Goal: Task Accomplishment & Management: Manage account settings

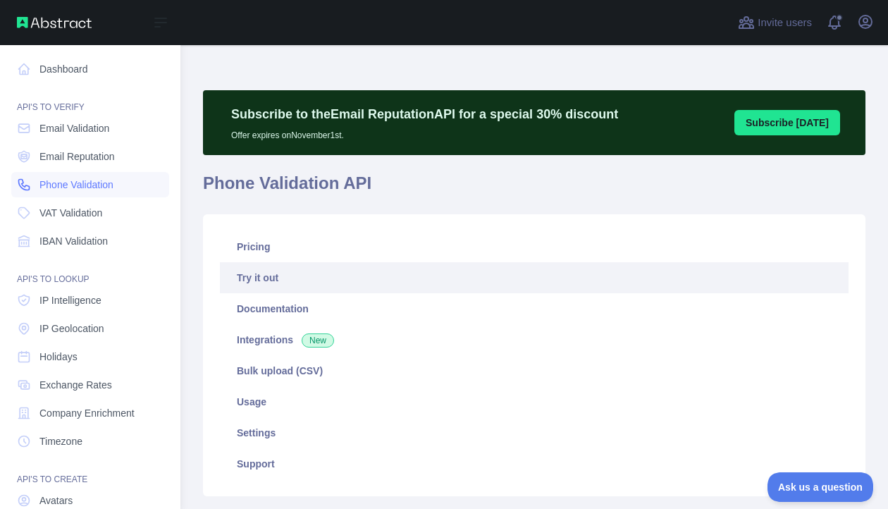
click at [58, 180] on span "Phone Validation" at bounding box center [76, 185] width 74 height 14
click at [57, 71] on link "Dashboard" at bounding box center [90, 68] width 158 height 25
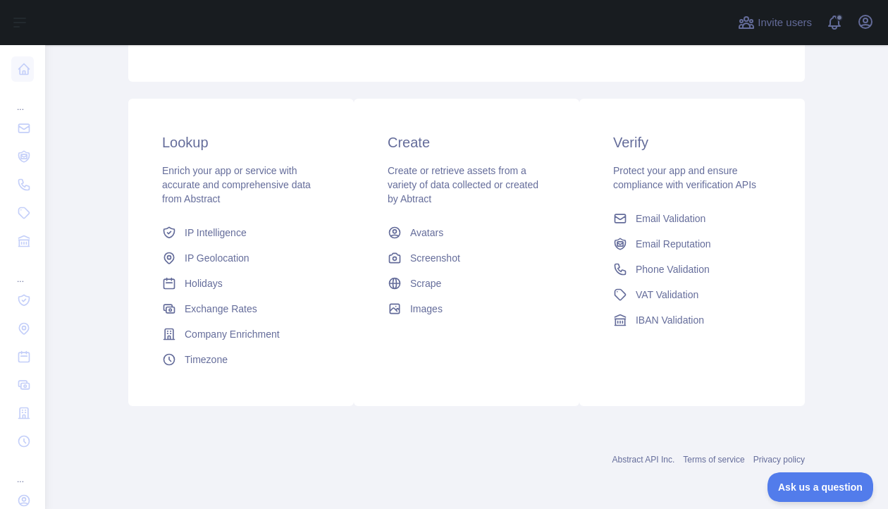
scroll to position [257, 0]
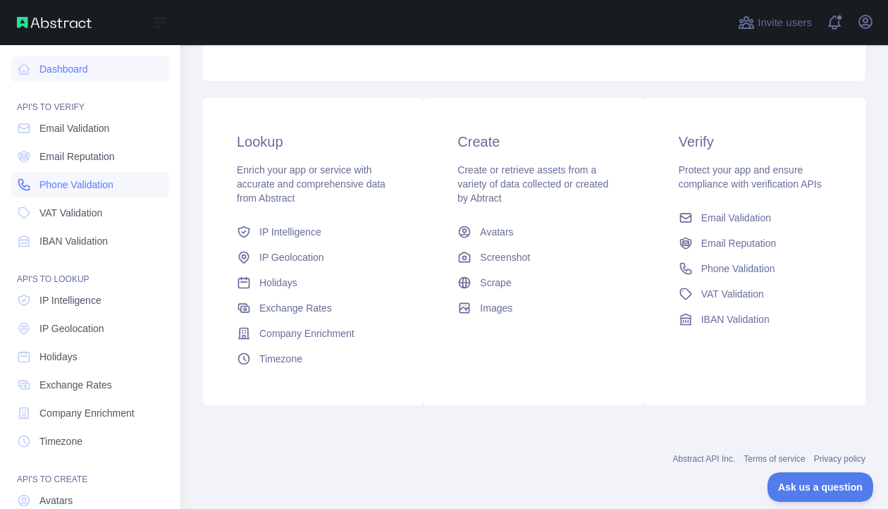
click at [65, 186] on span "Phone Validation" at bounding box center [76, 185] width 74 height 14
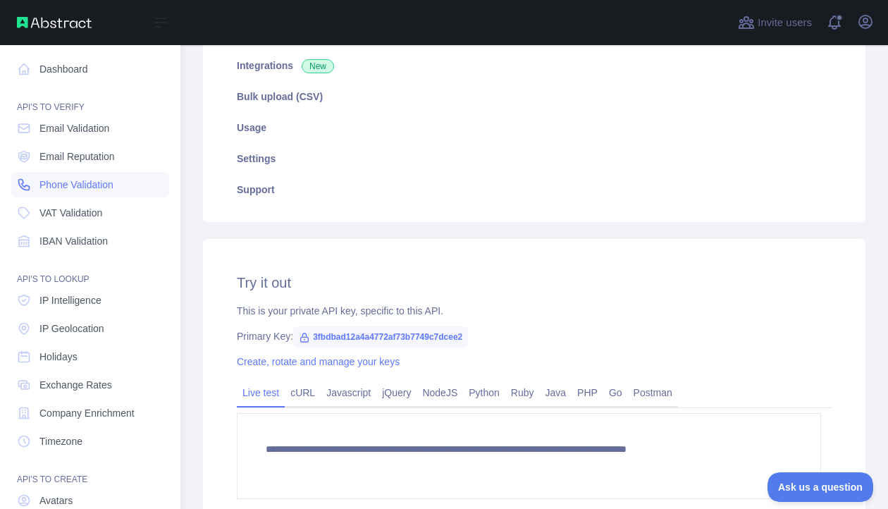
scroll to position [257, 0]
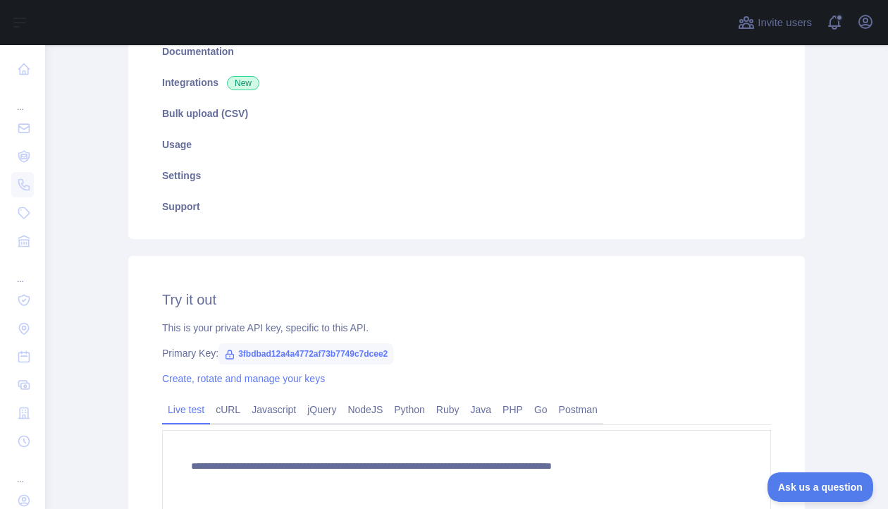
click at [408, 351] on div "Primary Key: 3fbdbad12a4a4772af73b7749c7dcee2" at bounding box center [466, 353] width 609 height 14
click at [344, 353] on span "3fbdbad12a4a4772af73b7749c7dcee2" at bounding box center [306, 353] width 175 height 21
copy span "3fbdbad12a4a4772af73b7749c7dcee2"
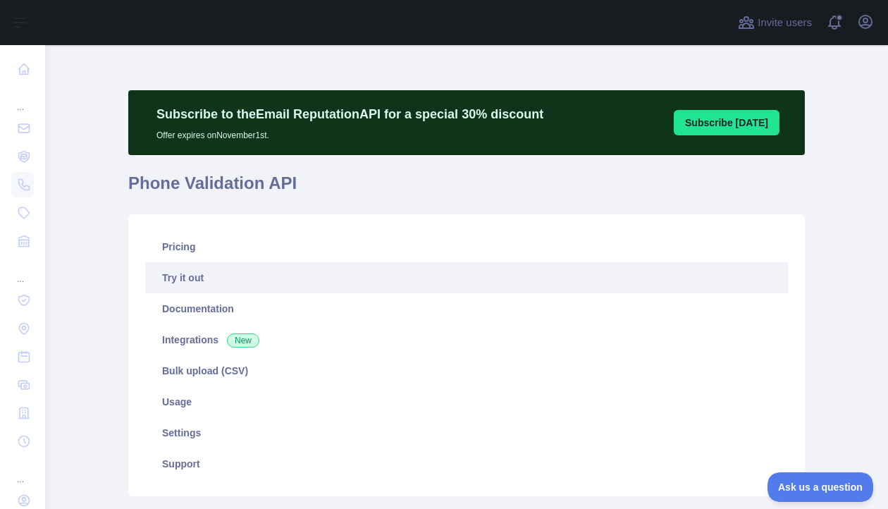
click at [189, 277] on link "Try it out" at bounding box center [466, 277] width 643 height 31
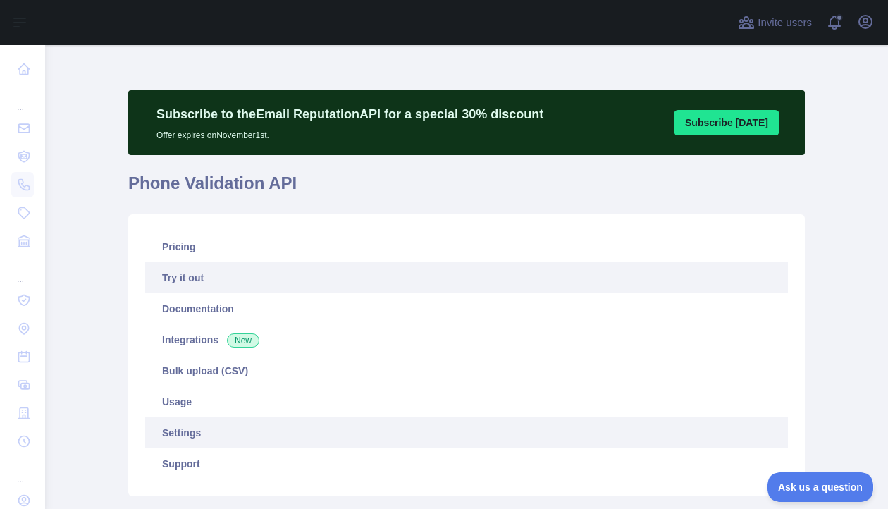
click at [508, 427] on link "Settings" at bounding box center [466, 432] width 643 height 31
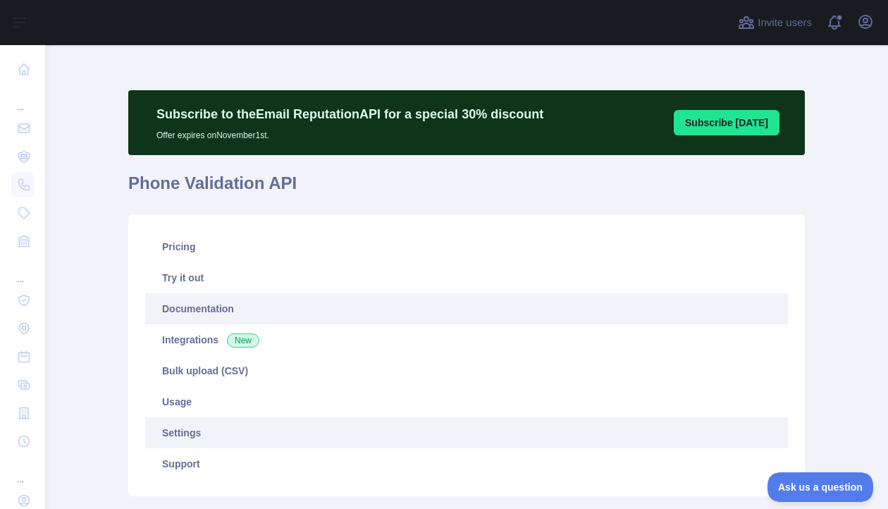
click at [202, 307] on link "Documentation" at bounding box center [466, 308] width 643 height 31
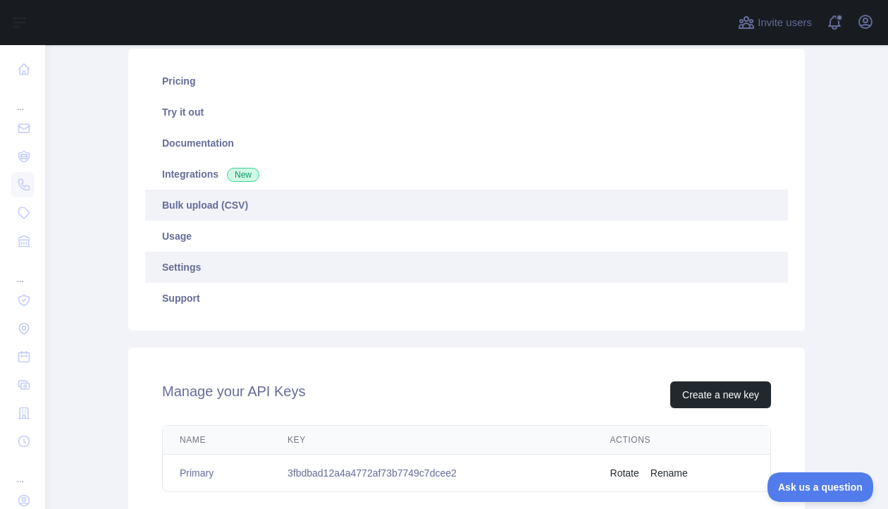
scroll to position [169, 0]
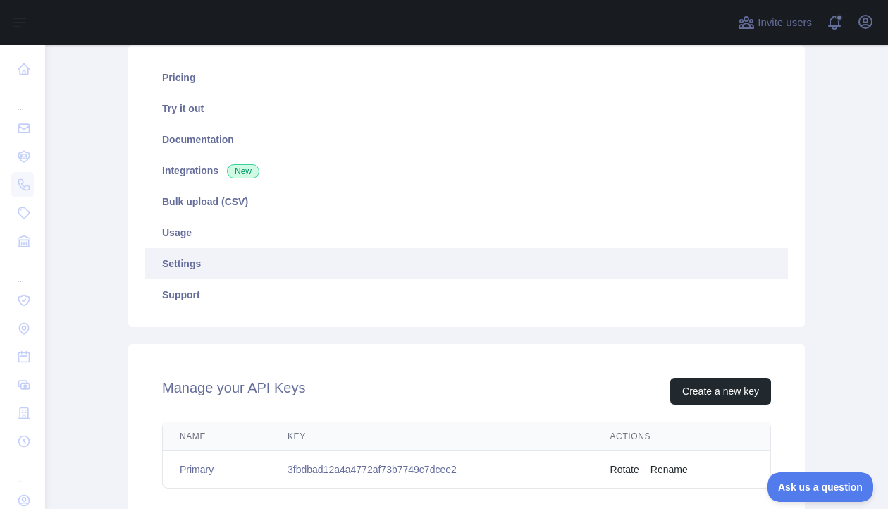
click at [367, 466] on td "3fbdbad12a4a4772af73b7749c7dcee2" at bounding box center [432, 469] width 323 height 37
copy td "3fbdbad12a4a4772af73b7749c7dcee2"
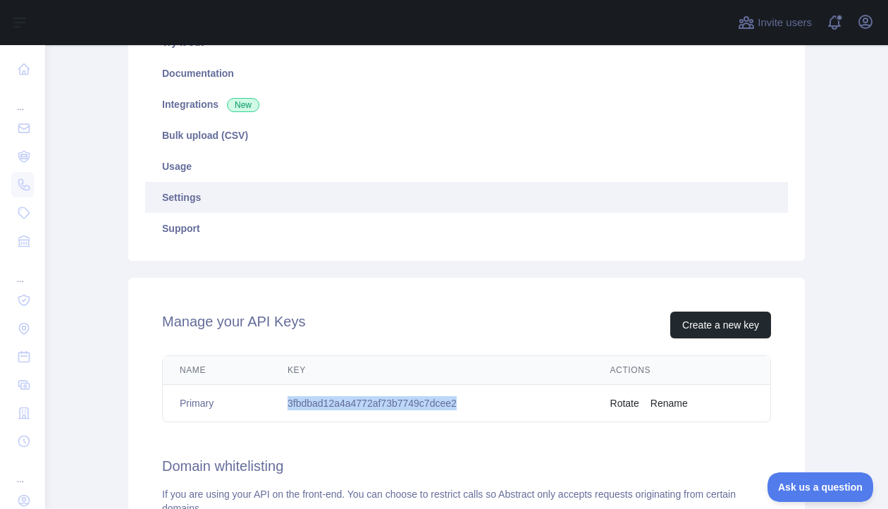
scroll to position [236, 0]
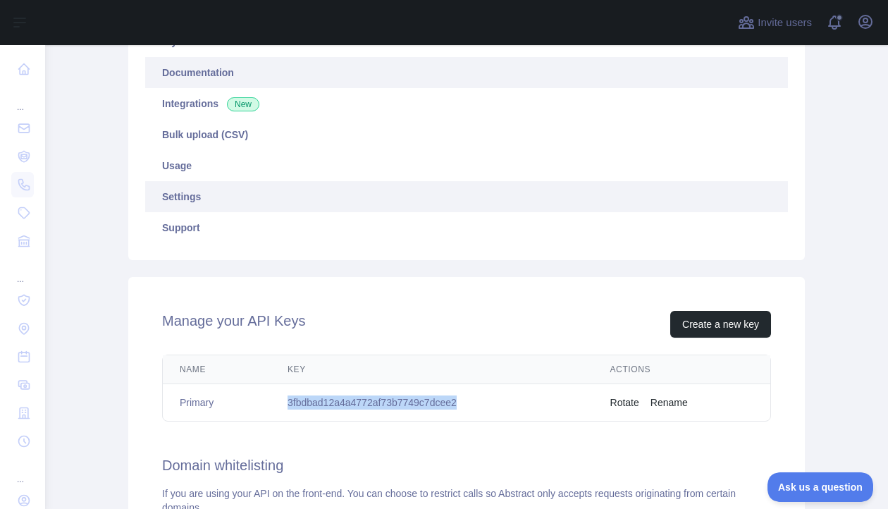
click at [197, 73] on link "Documentation" at bounding box center [466, 72] width 643 height 31
